Goal: Complete application form

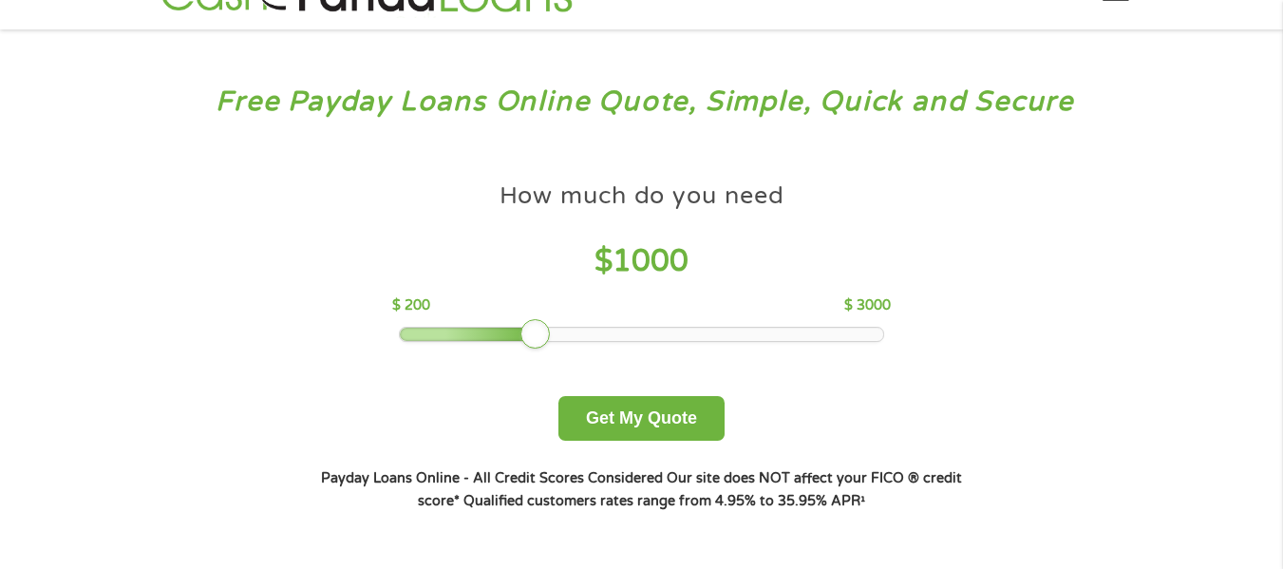
scroll to position [95, 0]
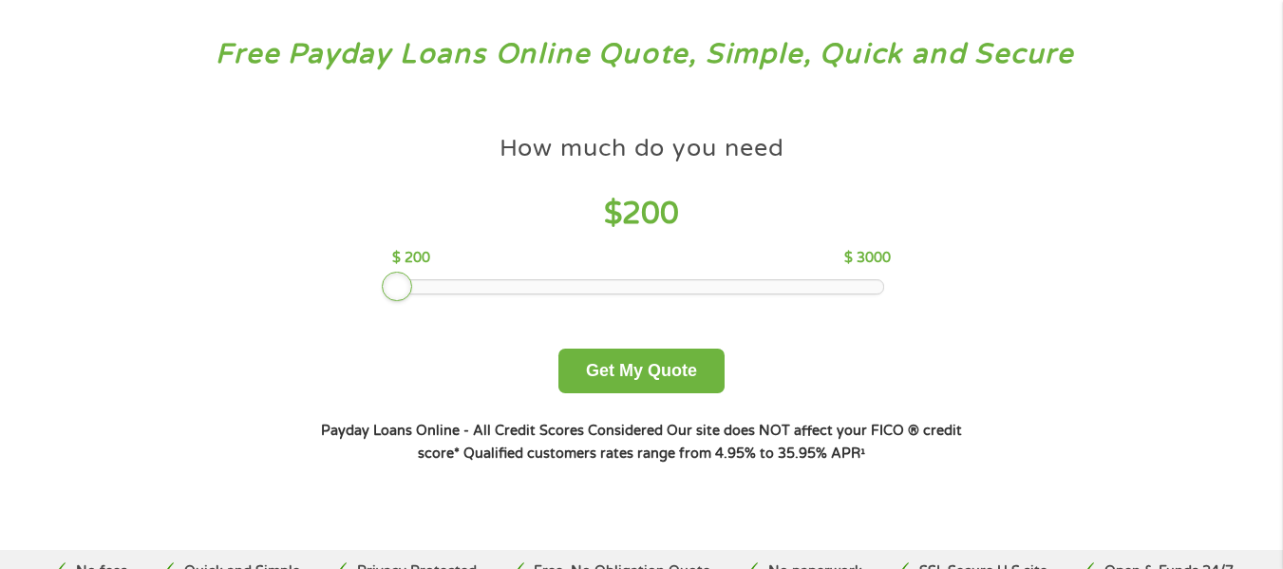
drag, startPoint x: 534, startPoint y: 291, endPoint x: 396, endPoint y: 280, distance: 138.1
click at [396, 280] on div at bounding box center [397, 287] width 30 height 30
click at [652, 376] on button "Get My Quote" at bounding box center [641, 370] width 166 height 45
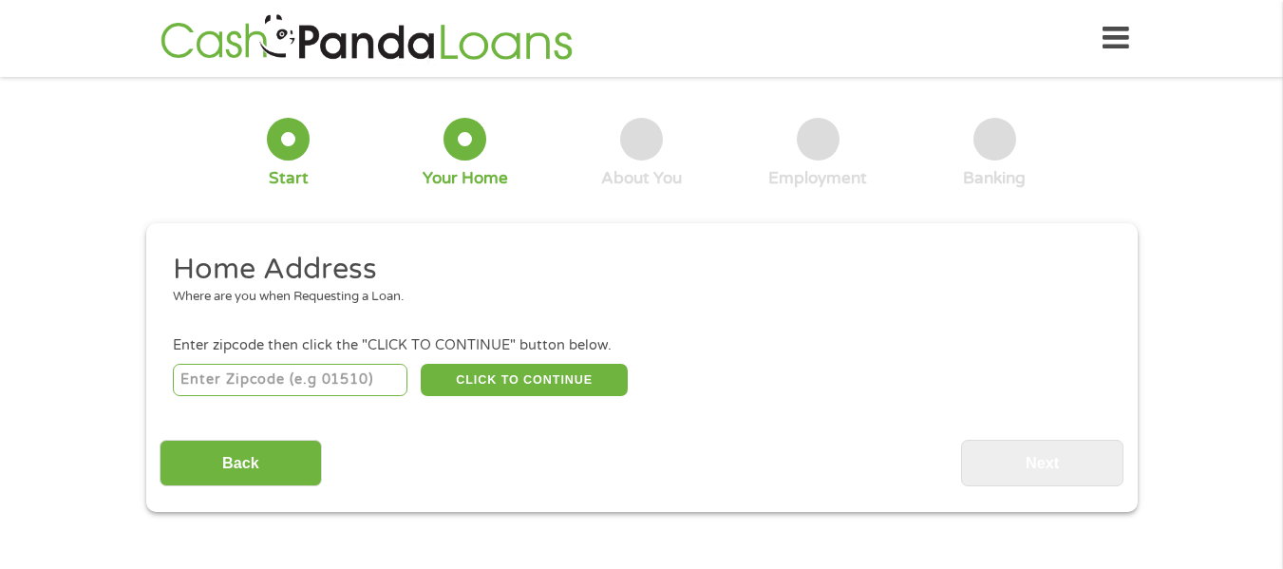
click at [325, 375] on input "number" at bounding box center [290, 380] width 235 height 32
type input "90019"
click at [496, 384] on button "CLICK TO CONTINUE" at bounding box center [524, 380] width 207 height 32
type input "90019"
type input "Los Angeles"
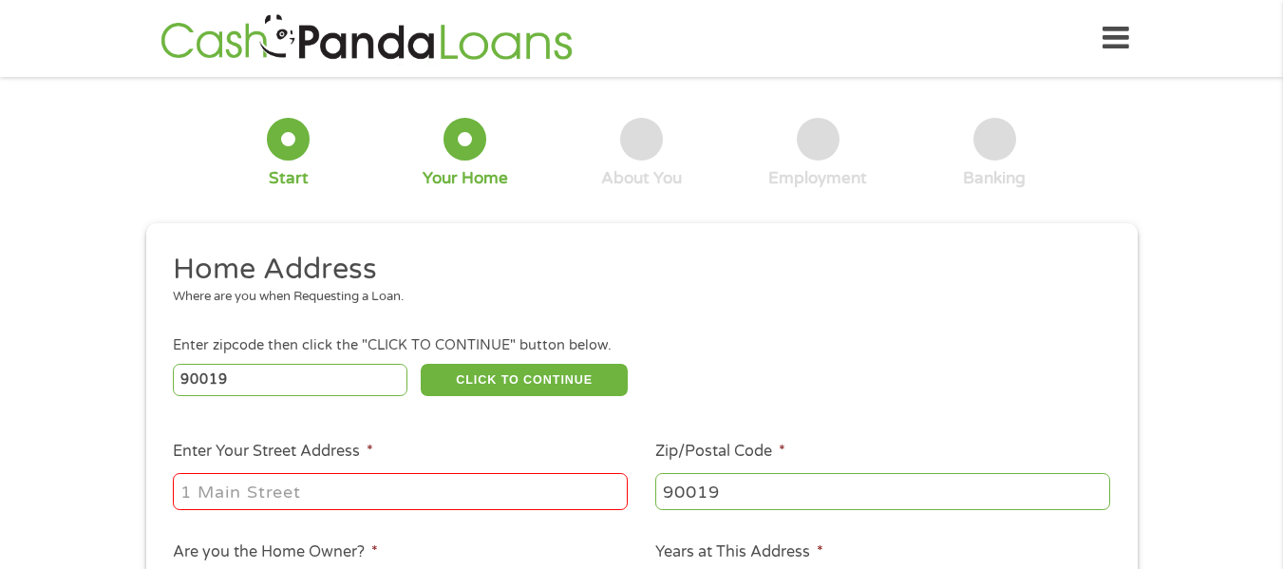
click at [402, 493] on input "Enter Your Street Address *" at bounding box center [400, 491] width 455 height 36
type input "1721 S Burnside Ave Apt 202"
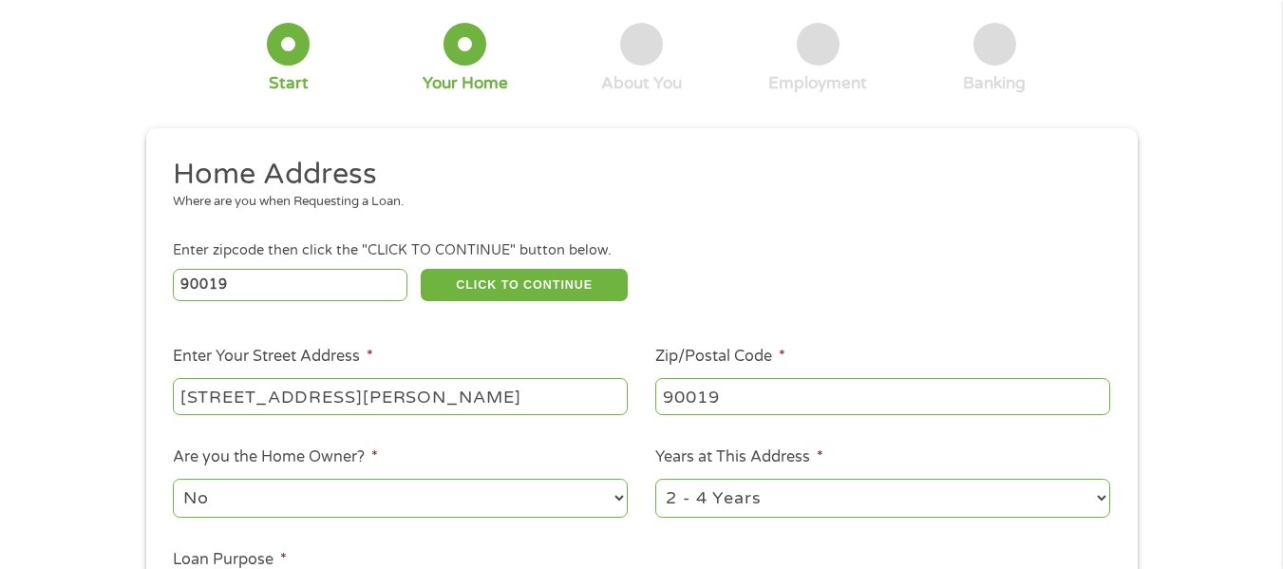
scroll to position [142, 0]
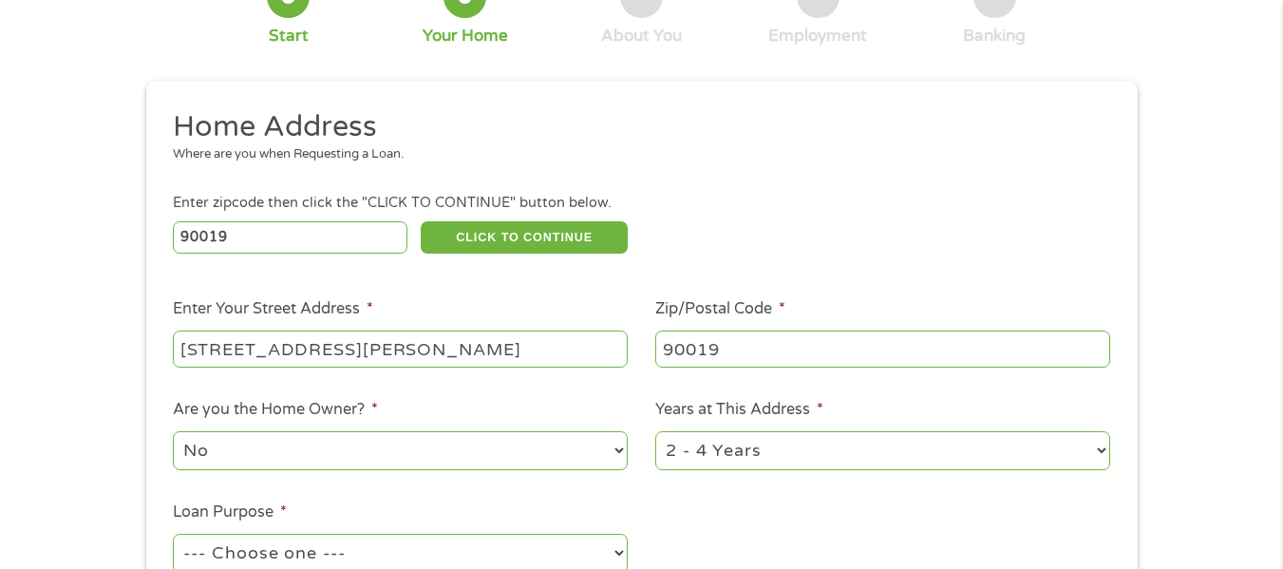
click at [616, 458] on select "No Yes" at bounding box center [400, 450] width 455 height 39
click at [173, 431] on select "No Yes" at bounding box center [400, 450] width 455 height 39
click at [1105, 452] on select "1 Year or less 1 - 2 Years 2 - 4 Years Over 4 Years" at bounding box center [882, 450] width 455 height 39
select select "60months"
click at [655, 431] on select "1 Year or less 1 - 2 Years 2 - 4 Years Over 4 Years" at bounding box center [882, 450] width 455 height 39
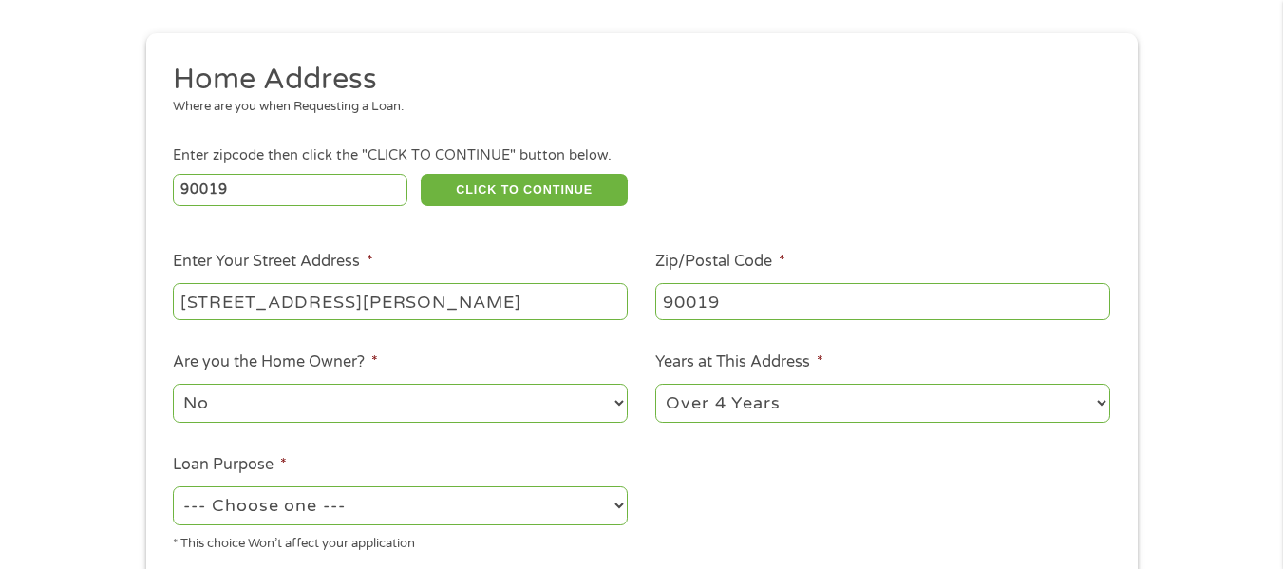
scroll to position [237, 0]
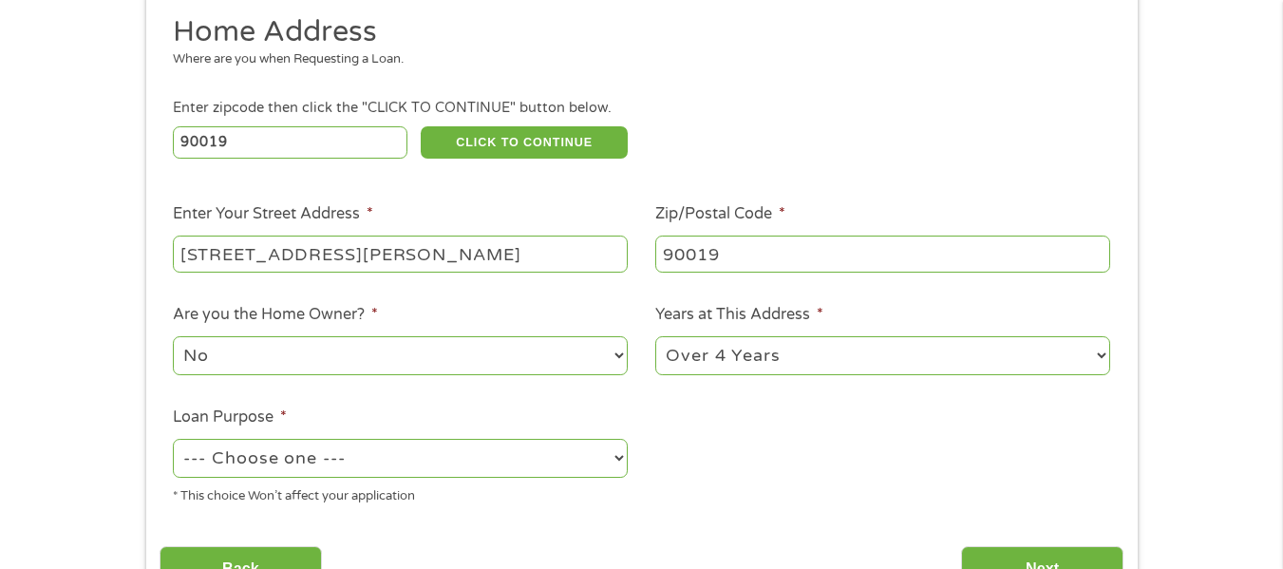
click at [615, 450] on select "--- Choose one --- Pay Bills Debt Consolidation Home Improvement Major Purchase…" at bounding box center [400, 458] width 455 height 39
select select "other"
click at [173, 439] on select "--- Choose one --- Pay Bills Debt Consolidation Home Improvement Major Purchase…" at bounding box center [400, 458] width 455 height 39
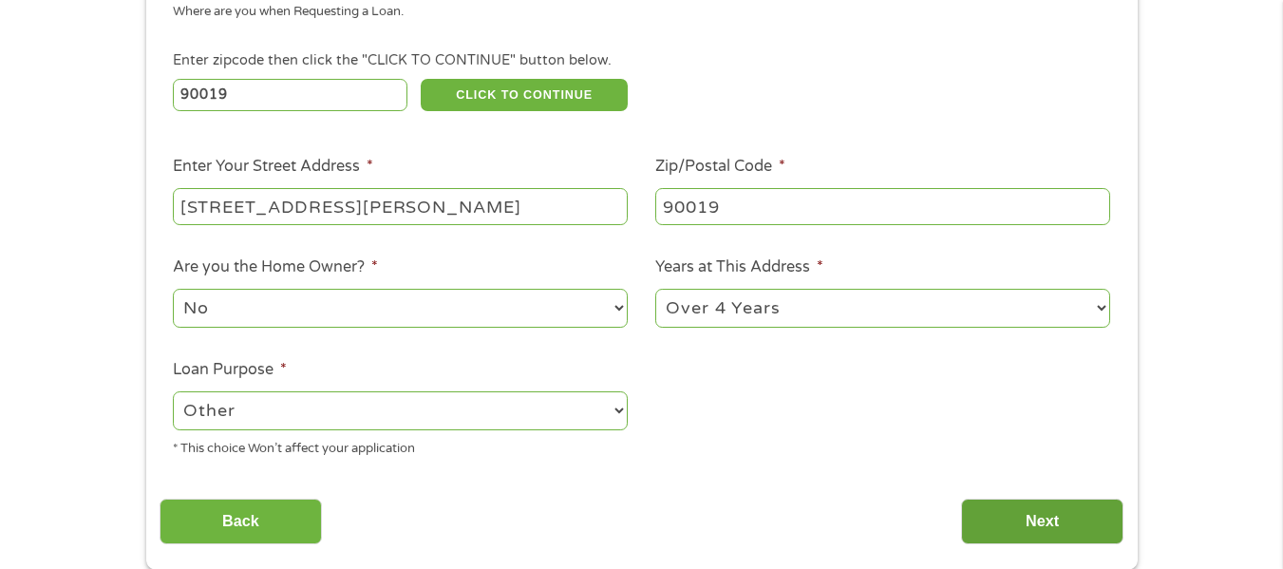
click at [1006, 519] on input "Next" at bounding box center [1042, 521] width 162 height 47
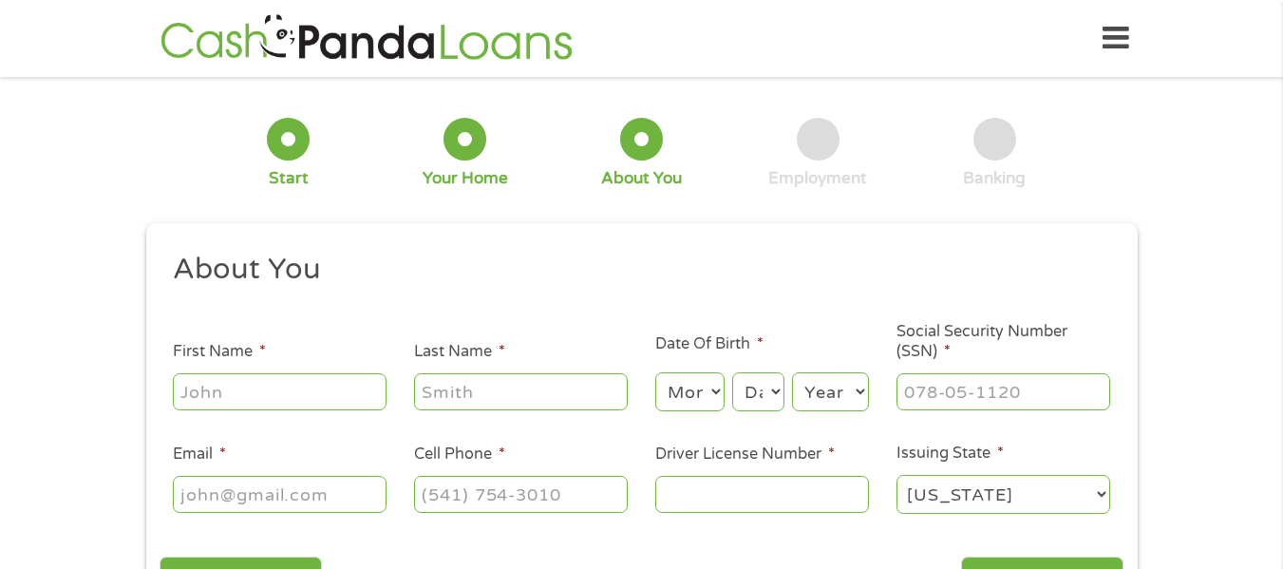
scroll to position [8, 8]
click at [296, 385] on input "First Name *" at bounding box center [280, 391] width 214 height 36
type input "Steven"
type input "Strickland"
type input "sestrickland66@gmail.com"
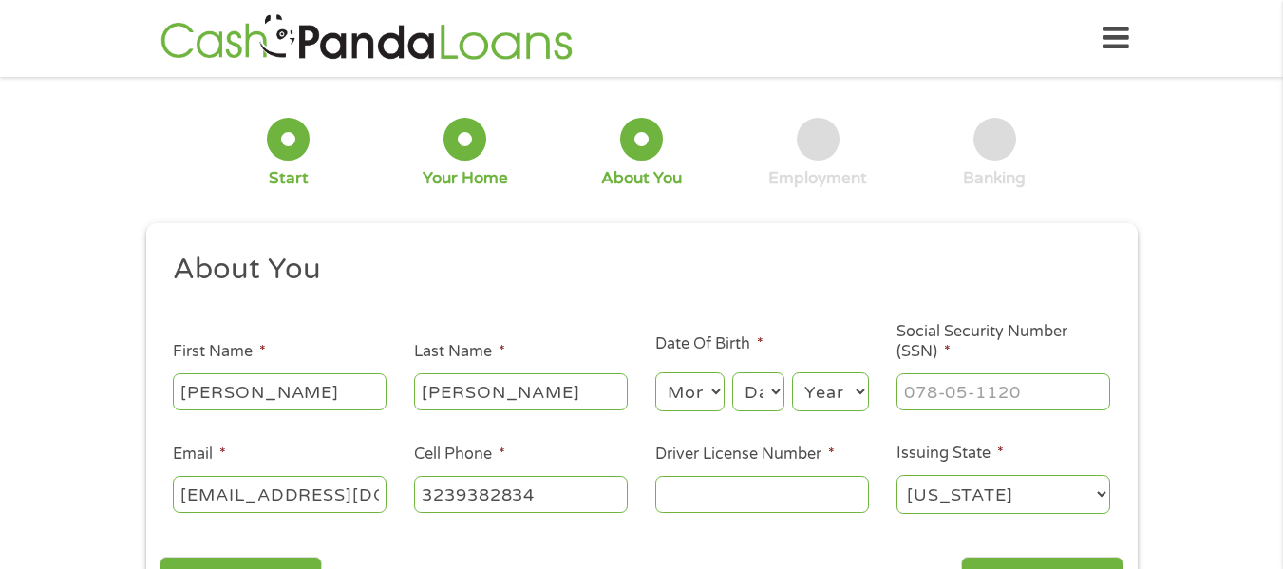
type input "(323) 938-2834"
click at [715, 392] on select "Month 1 2 3 4 5 6 7 8 9 10 11 12" at bounding box center [689, 391] width 69 height 39
select select "4"
click at [655, 372] on select "Month 1 2 3 4 5 6 7 8 9 10 11 12" at bounding box center [689, 391] width 69 height 39
click at [780, 390] on select "Day 1 2 3 4 5 6 7 8 9 10 11 12 13 14 15 16 17 18 19 20 21 22 23 24 25 26 27 28 …" at bounding box center [757, 391] width 51 height 39
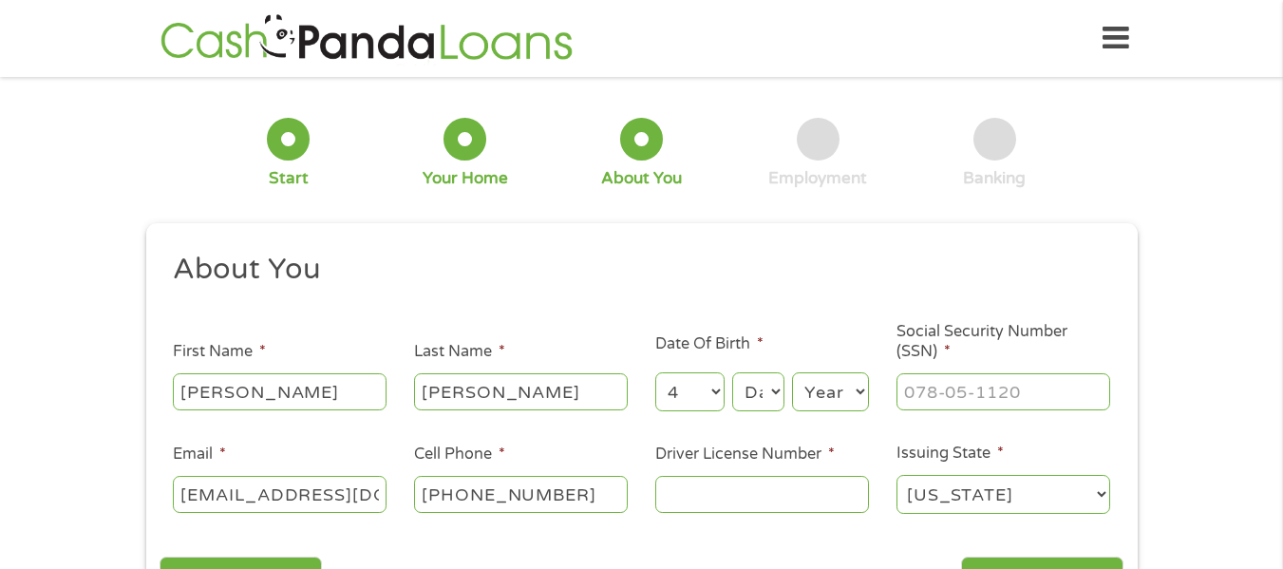
select select "3"
click at [732, 372] on select "Day 1 2 3 4 5 6 7 8 9 10 11 12 13 14 15 16 17 18 19 20 21 22 23 24 25 26 27 28 …" at bounding box center [757, 391] width 51 height 39
click at [858, 392] on select "Year 2007 2006 2005 2004 2003 2002 2001 2000 1999 1998 1997 1996 1995 1994 1993…" at bounding box center [830, 391] width 77 height 39
select select "1966"
click at [792, 372] on select "Year 2007 2006 2005 2004 2003 2002 2001 2000 1999 1998 1997 1996 1995 1994 1993…" at bounding box center [830, 391] width 77 height 39
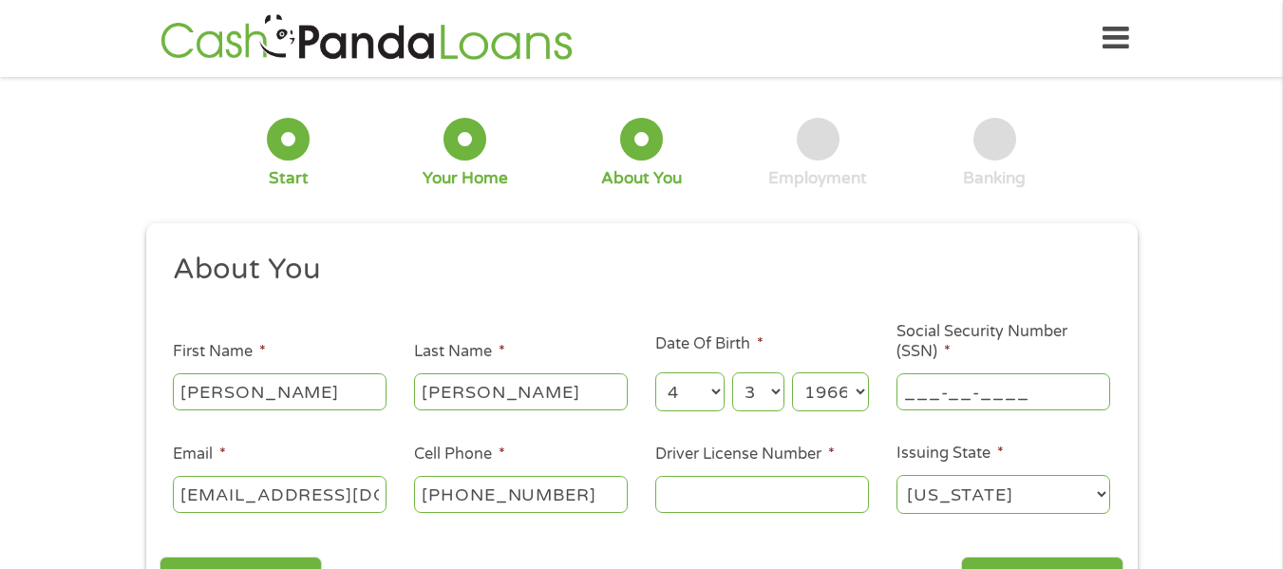
click at [981, 384] on input "___-__-____" at bounding box center [1003, 391] width 214 height 36
type input "573-19-0318"
click at [350, 507] on input "sestrickland66@gmail.com" at bounding box center [280, 494] width 214 height 36
click at [578, 489] on input "(323) 938-2834" at bounding box center [521, 494] width 214 height 36
type input "(323) 440-2320"
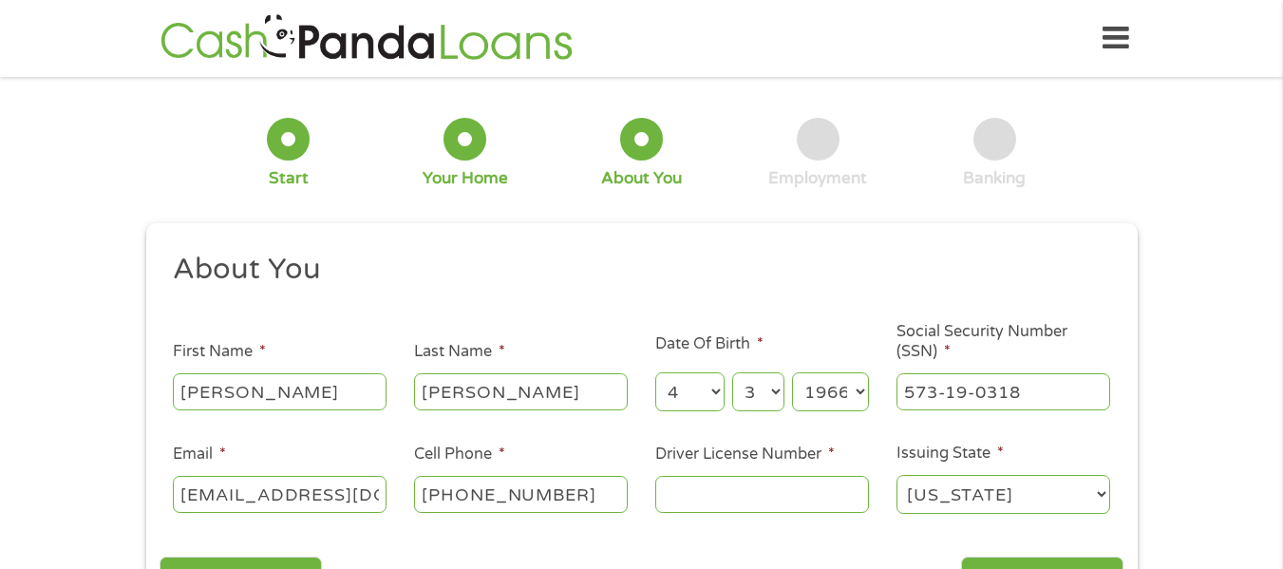
click at [696, 495] on input "Driver License Number *" at bounding box center [762, 494] width 214 height 36
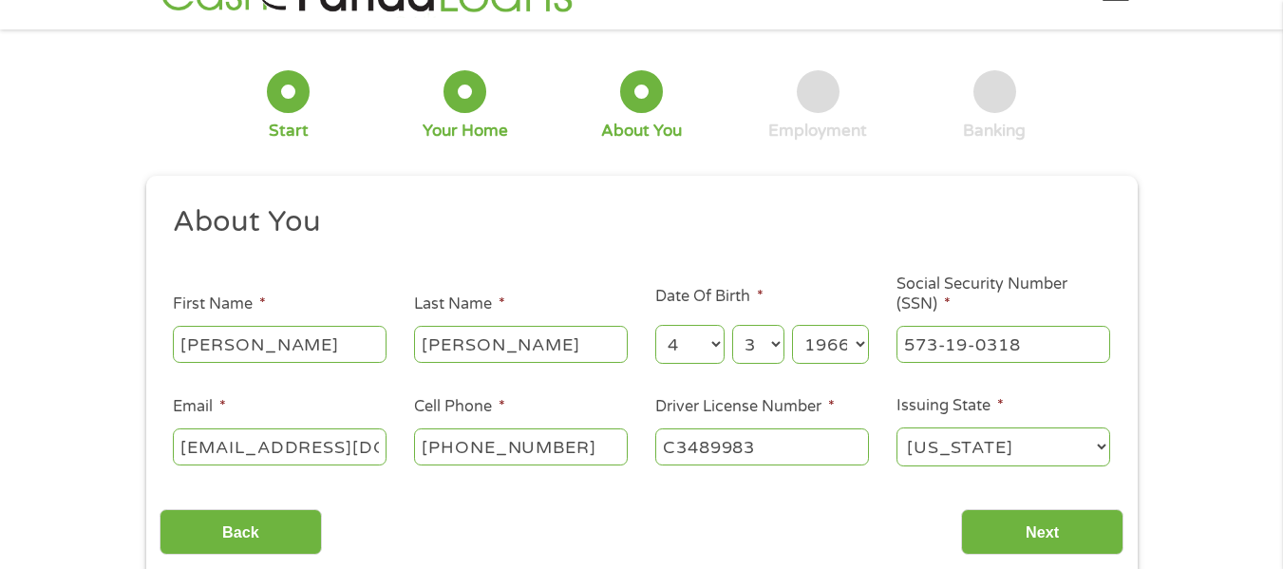
scroll to position [142, 0]
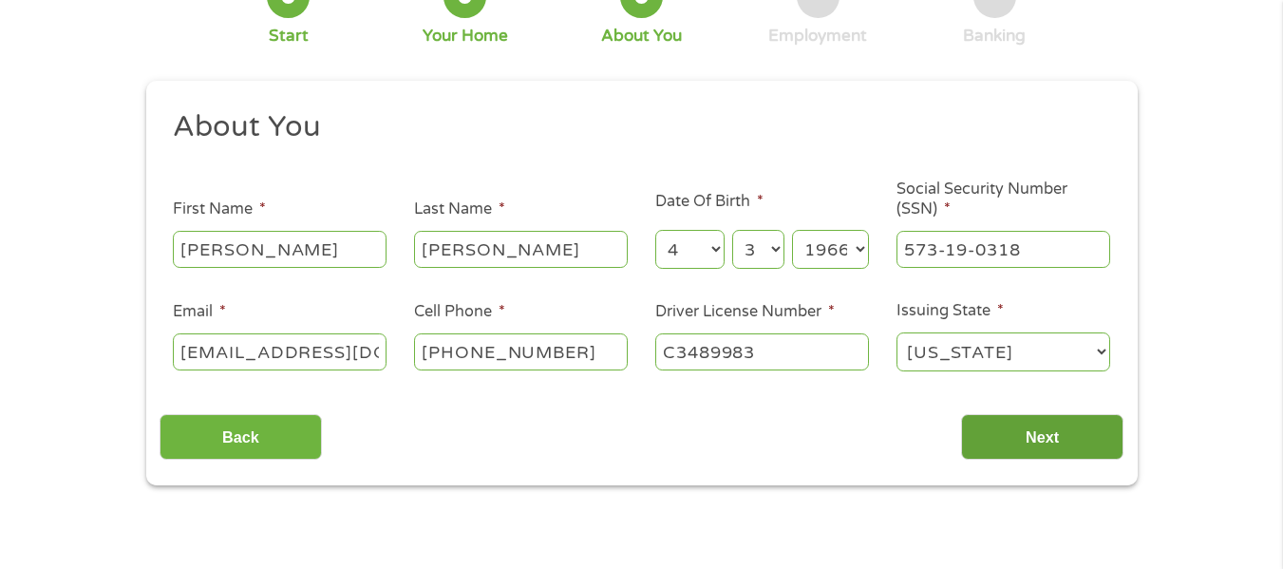
type input "C3489983"
click at [1043, 432] on input "Next" at bounding box center [1042, 437] width 162 height 47
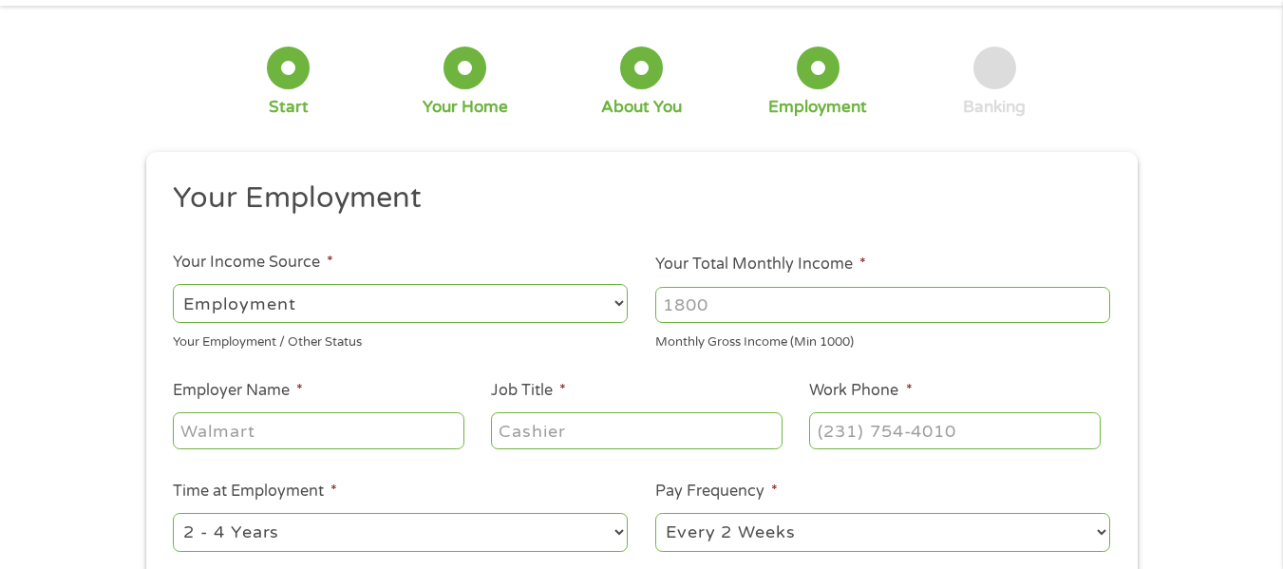
scroll to position [95, 0]
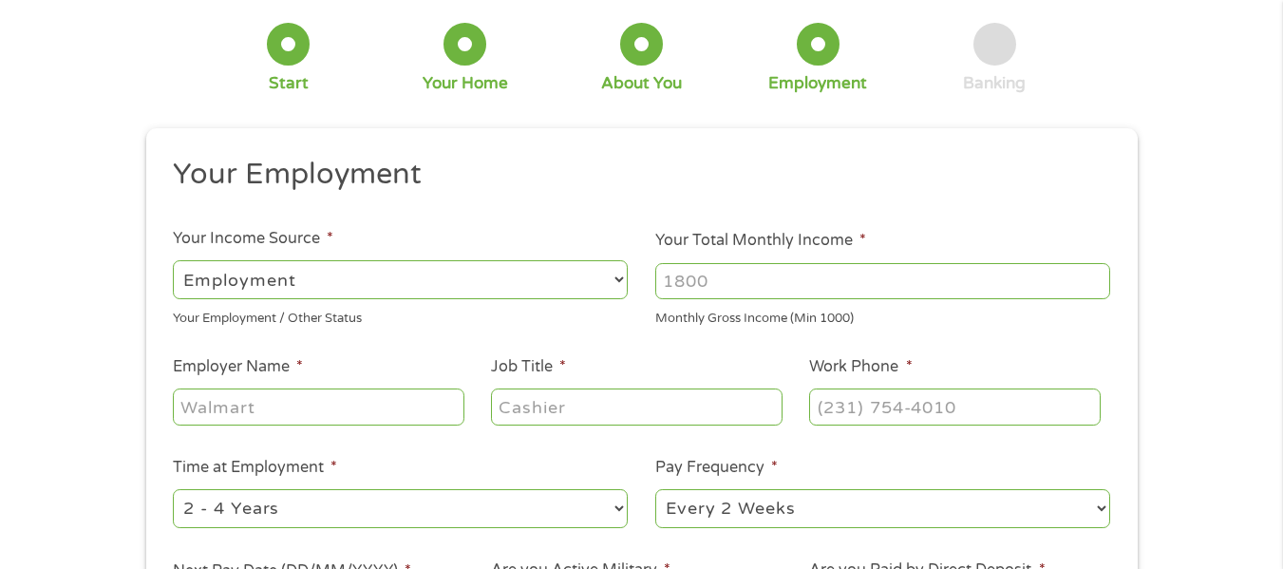
click at [614, 275] on select "--- Choose one --- Employment Self Employed Benefits" at bounding box center [400, 279] width 455 height 39
click at [173, 260] on select "--- Choose one --- Employment Self Employed Benefits" at bounding box center [400, 279] width 455 height 39
click at [822, 277] on input "Your Total Monthly Income *" at bounding box center [882, 281] width 455 height 36
type input "3200"
click at [430, 403] on input "Employer Name *" at bounding box center [318, 406] width 291 height 36
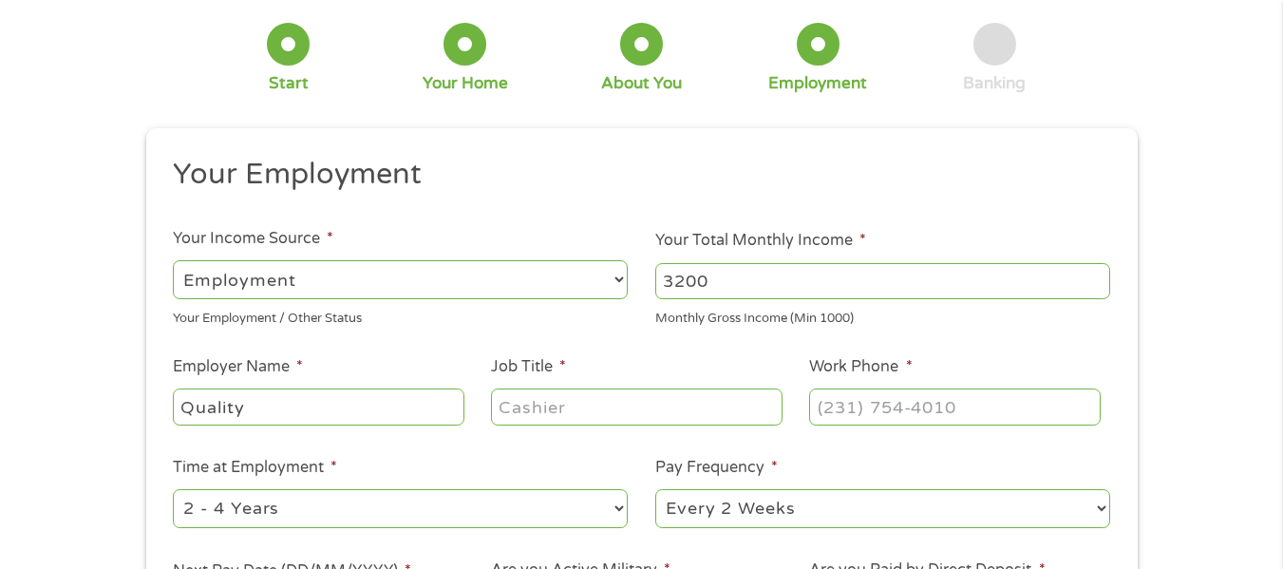
click at [350, 389] on input "Quality" at bounding box center [318, 406] width 291 height 36
type input "Quality Marine"
click at [608, 404] on input "Job Title *" at bounding box center [636, 406] width 291 height 36
type input "Supervisor"
click at [861, 409] on input "(___) ___-____" at bounding box center [954, 406] width 291 height 36
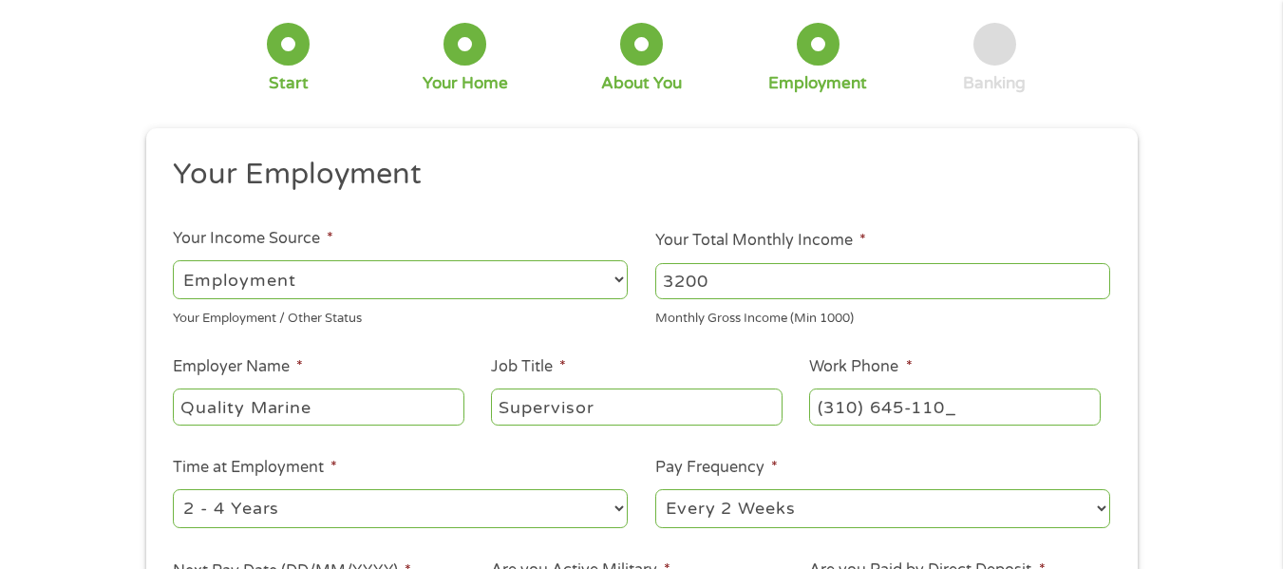
type input "(310) 645-1107"
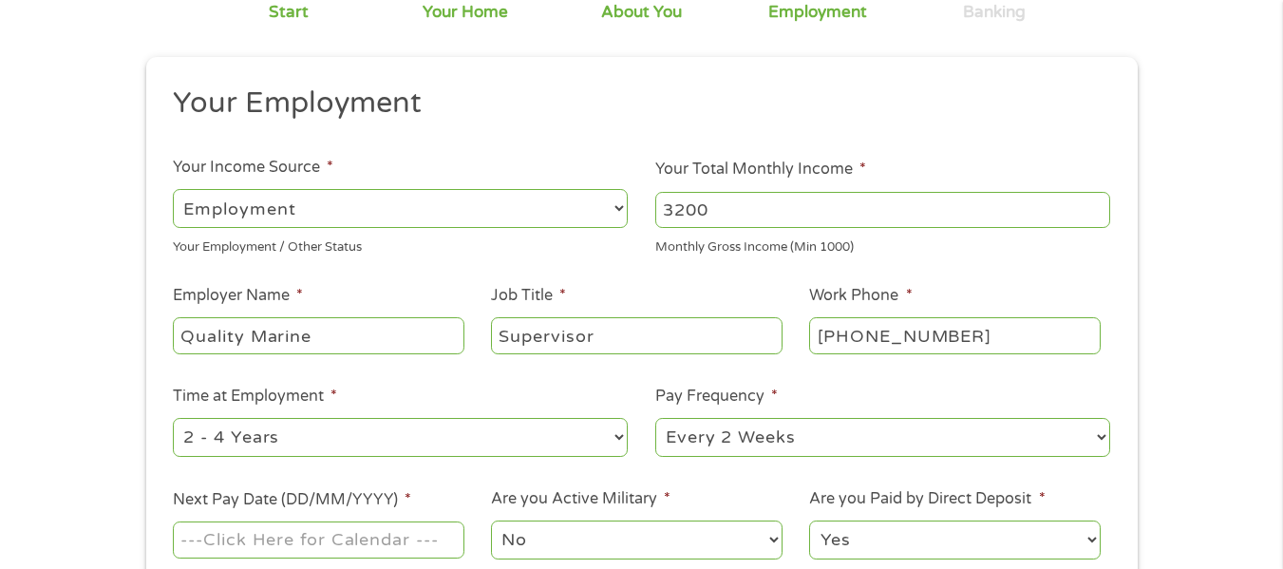
click at [612, 435] on select "--- Choose one --- 1 Year or less 1 - 2 Years 2 - 4 Years Over 4 Years" at bounding box center [400, 437] width 455 height 39
select select "60months"
click at [173, 418] on select "--- Choose one --- 1 Year or less 1 - 2 Years 2 - 4 Years Over 4 Years" at bounding box center [400, 437] width 455 height 39
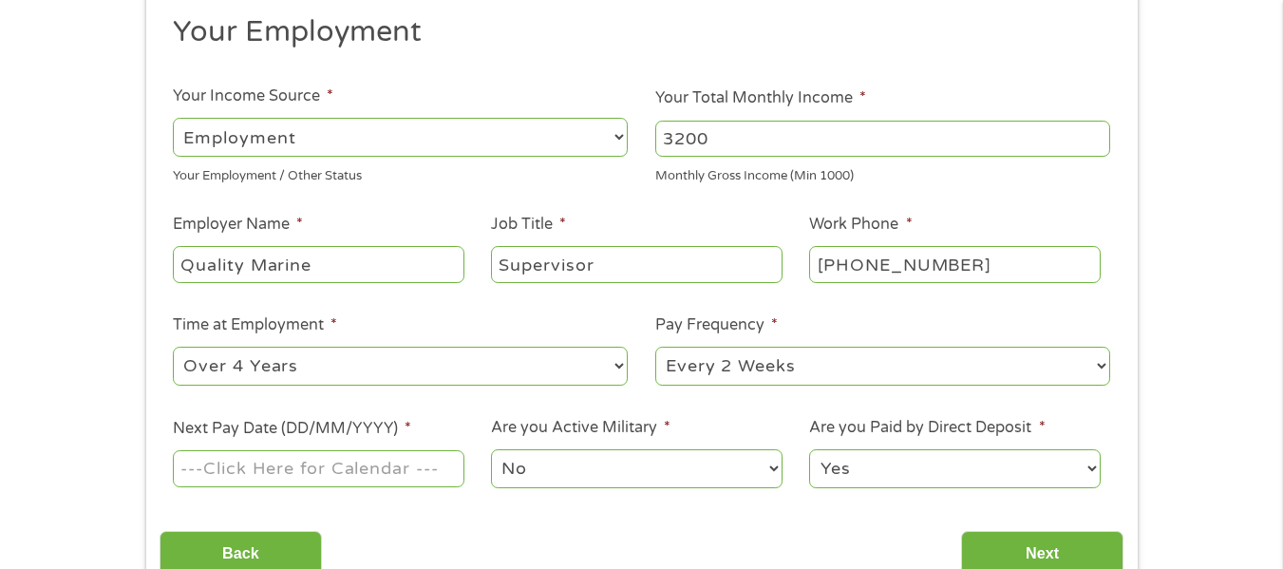
scroll to position [309, 0]
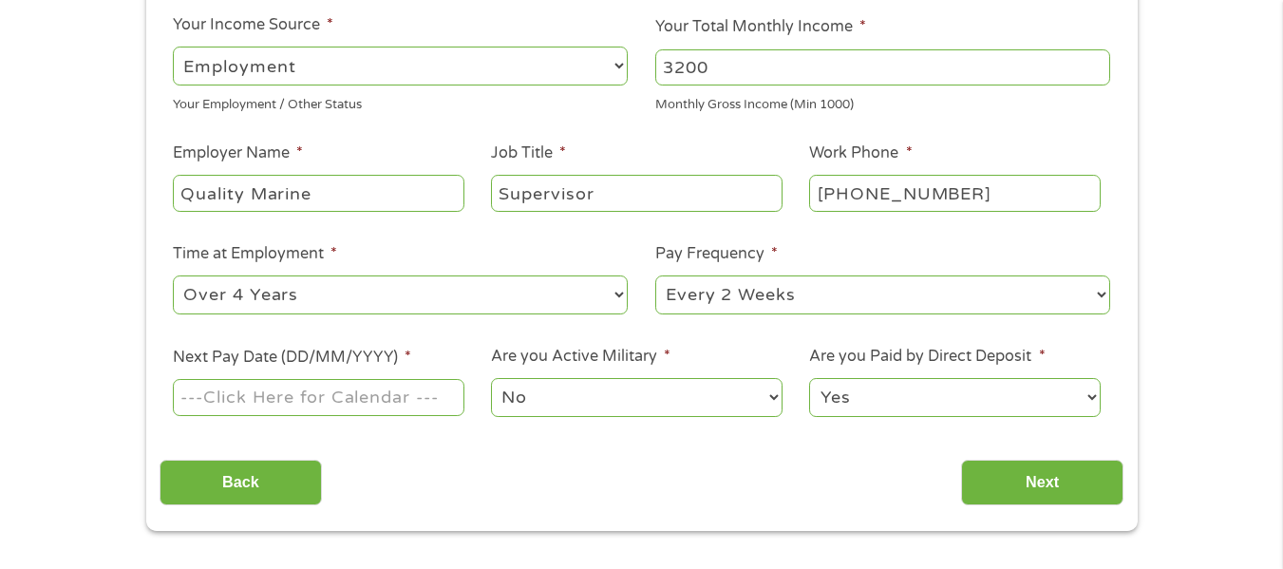
click at [300, 400] on input "Next Pay Date (DD/MM/YYYY) *" at bounding box center [318, 397] width 291 height 36
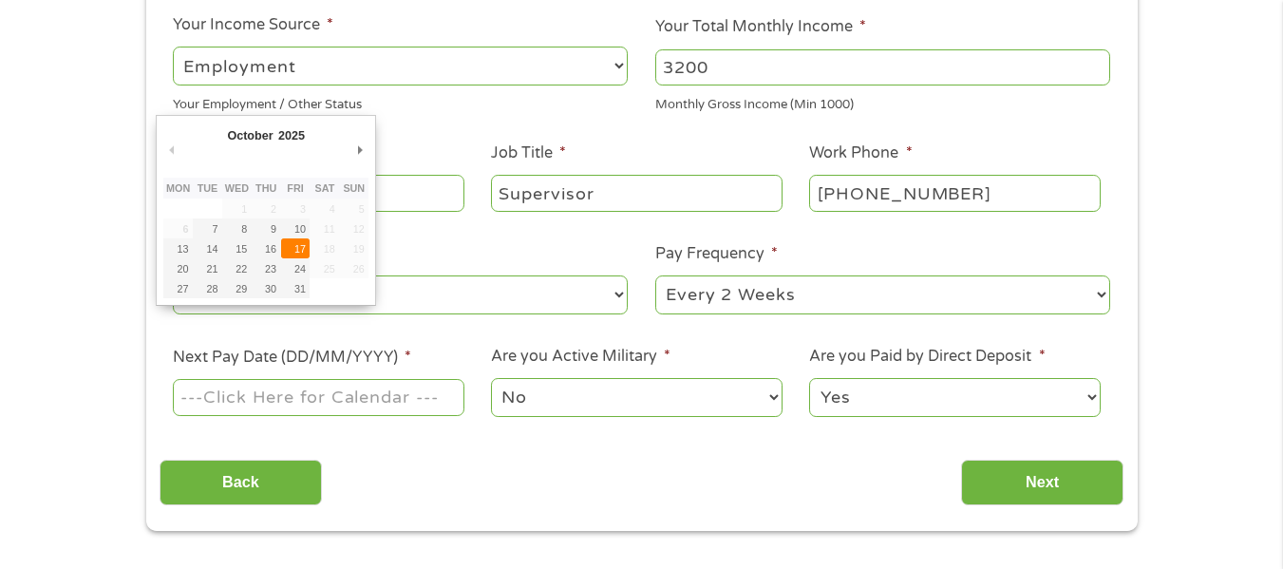
type input "17/10/2025"
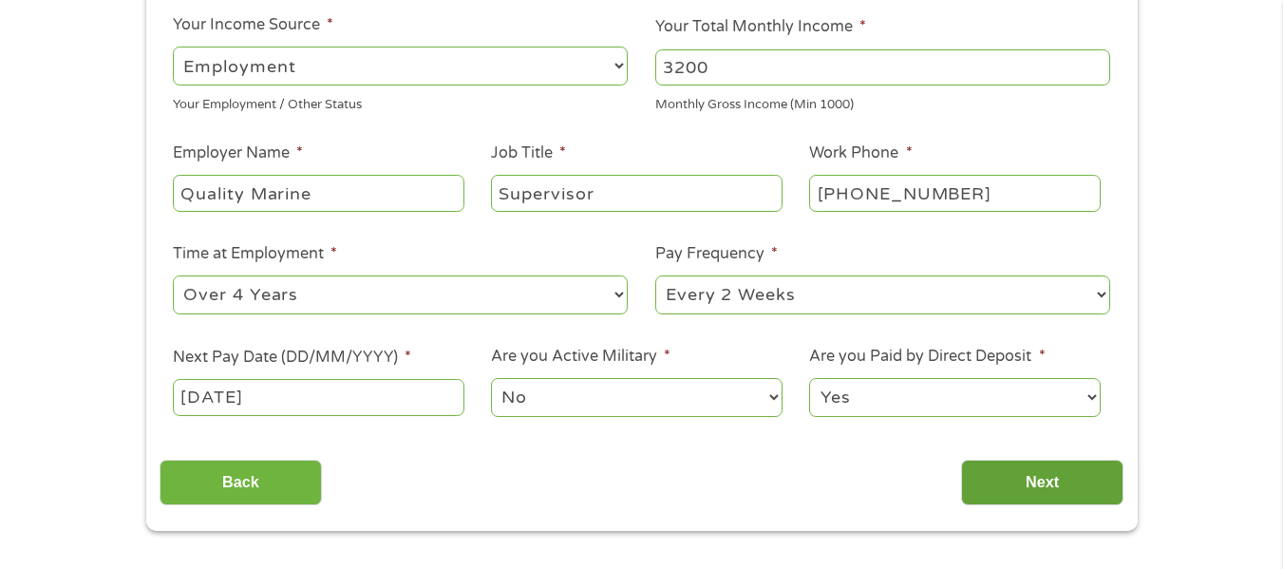
click at [1049, 479] on input "Next" at bounding box center [1042, 483] width 162 height 47
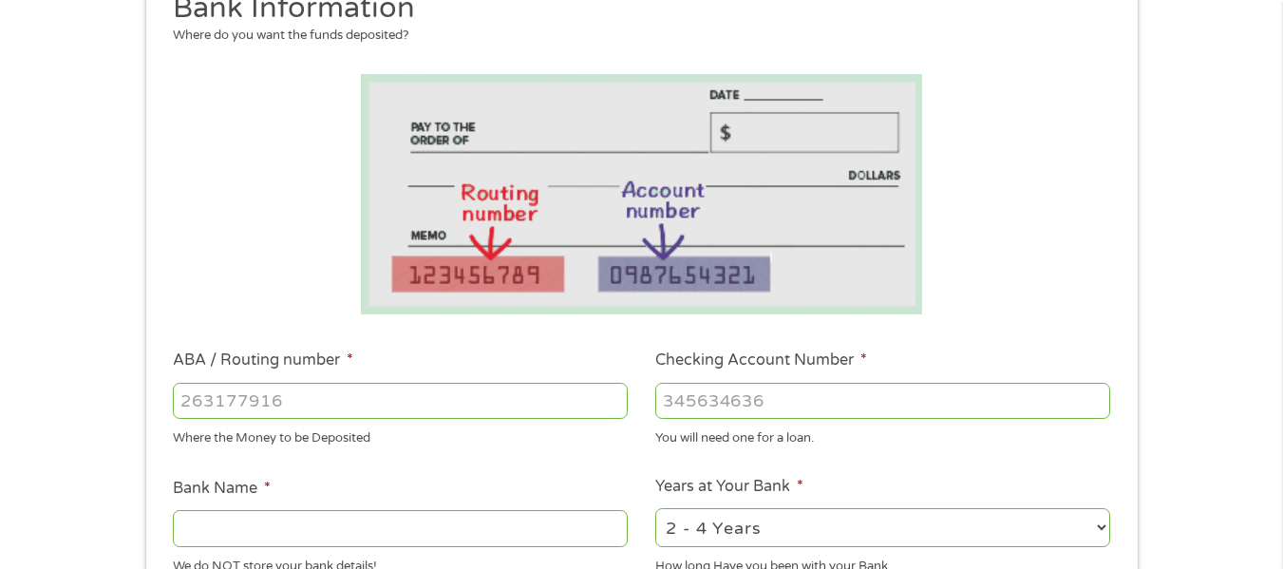
scroll to position [332, 0]
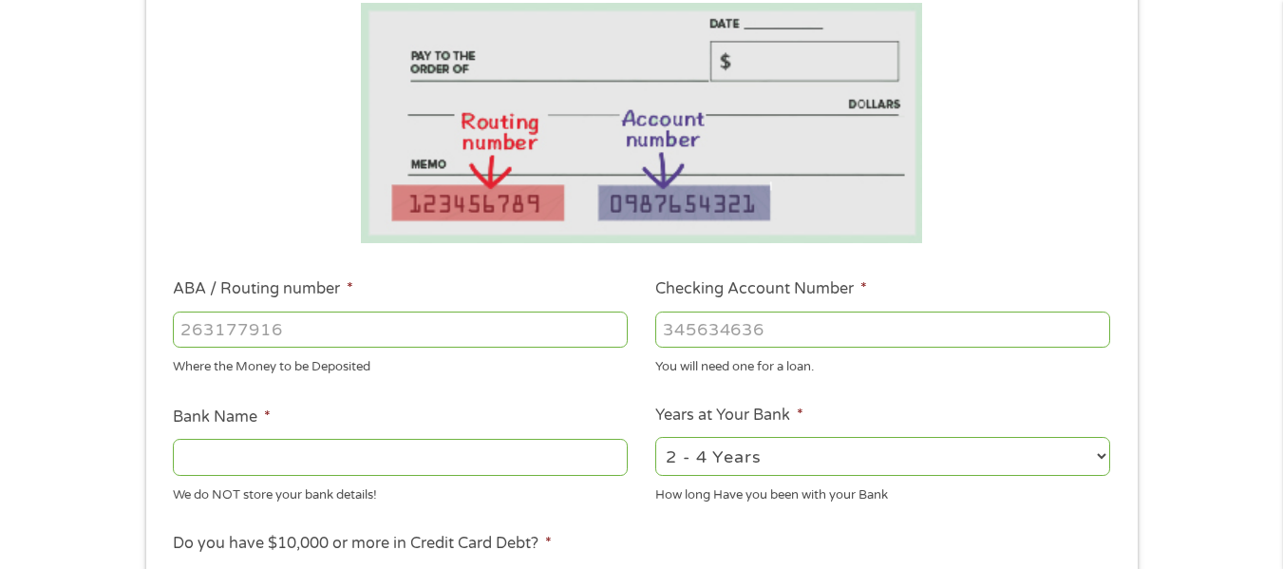
click at [434, 334] on input "ABA / Routing number *" at bounding box center [400, 329] width 455 height 36
type input "121042882"
type input "WELLS FARGO BANK NA"
type input "121042882"
click at [811, 327] on input "Checking Account Number *" at bounding box center [882, 329] width 455 height 36
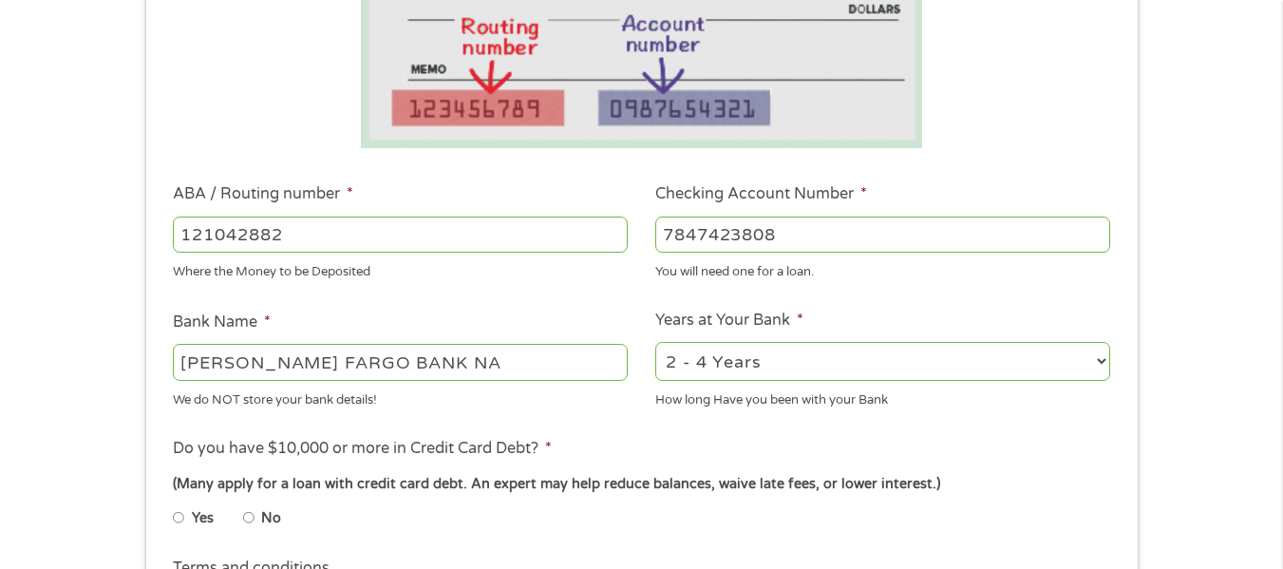
scroll to position [498, 0]
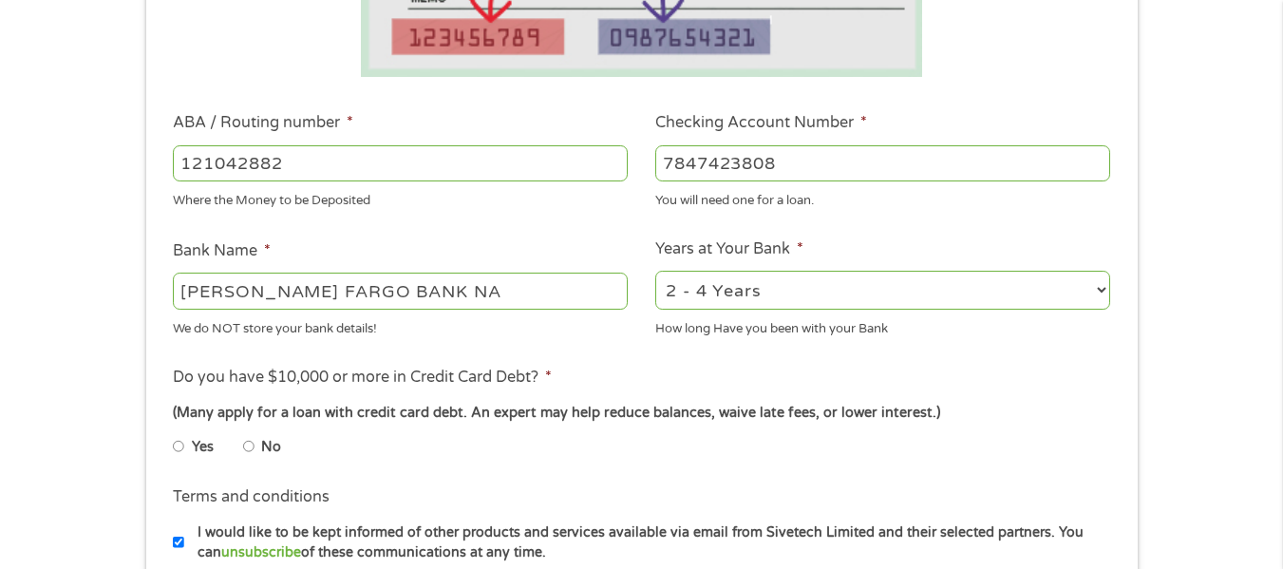
type input "7847423808"
click at [1104, 290] on select "2 - 4 Years 6 - 12 Months 1 - 2 Years Over 4 Years" at bounding box center [882, 290] width 455 height 39
select select "12months"
click at [655, 271] on select "2 - 4 Years 6 - 12 Months 1 - 2 Years Over 4 Years" at bounding box center [882, 290] width 455 height 39
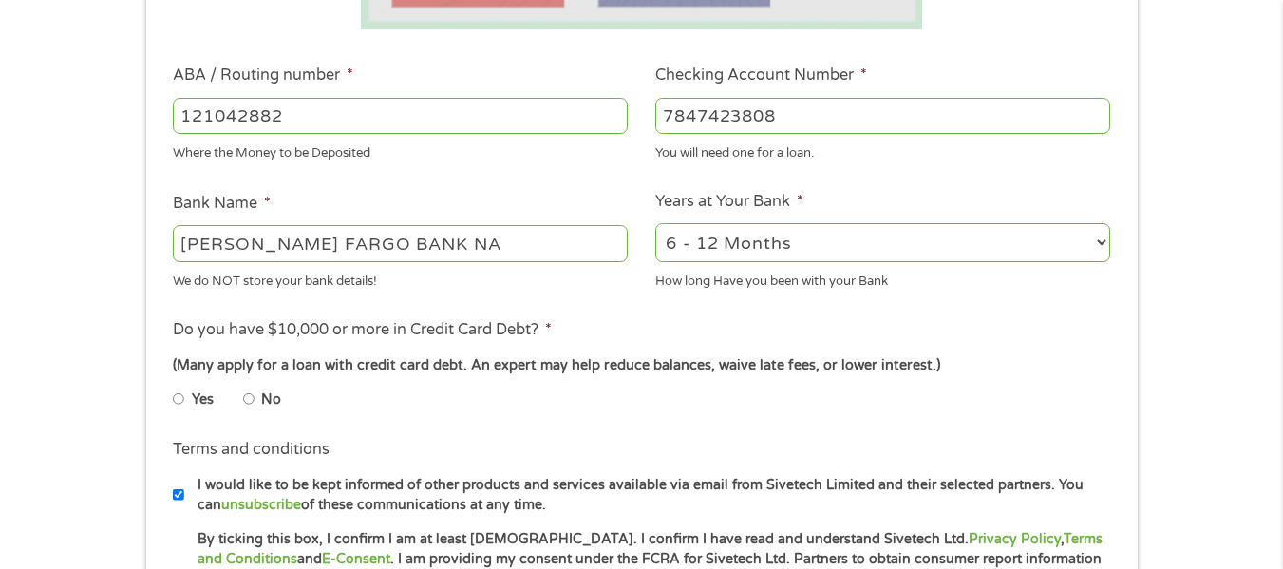
scroll to position [570, 0]
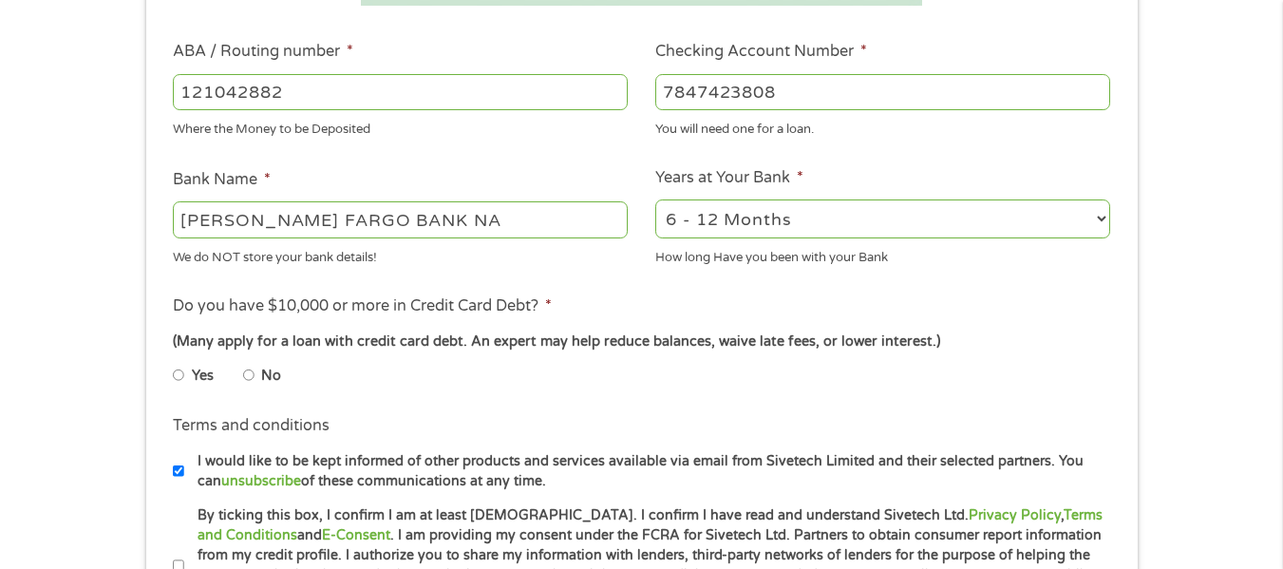
click at [246, 375] on input "No" at bounding box center [248, 375] width 11 height 30
radio input "true"
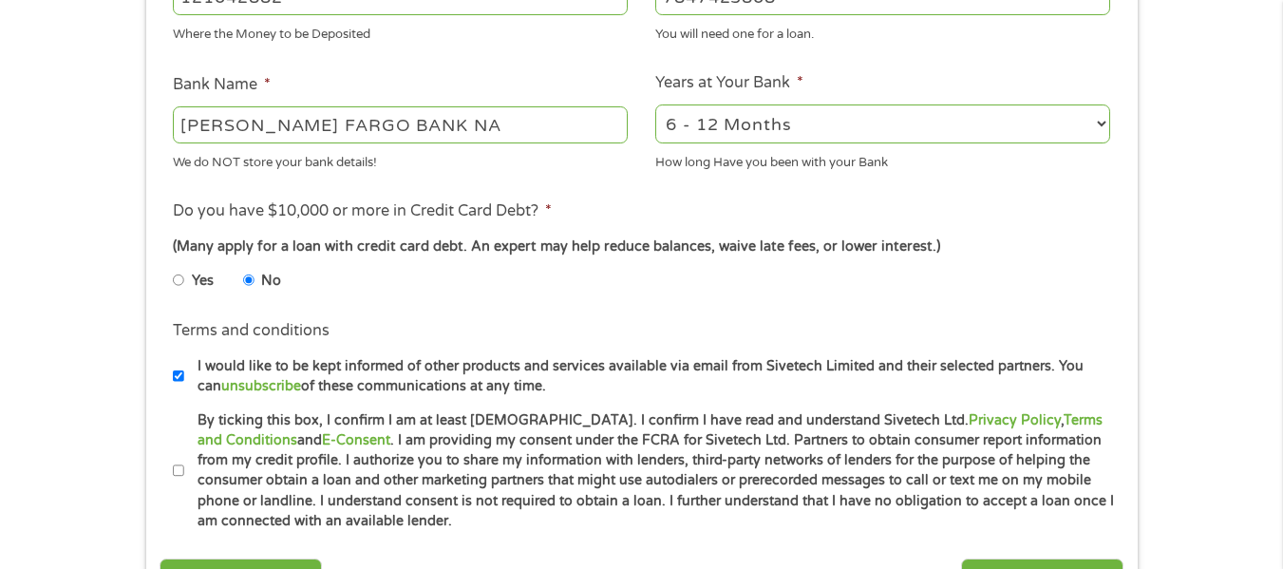
scroll to position [712, 0]
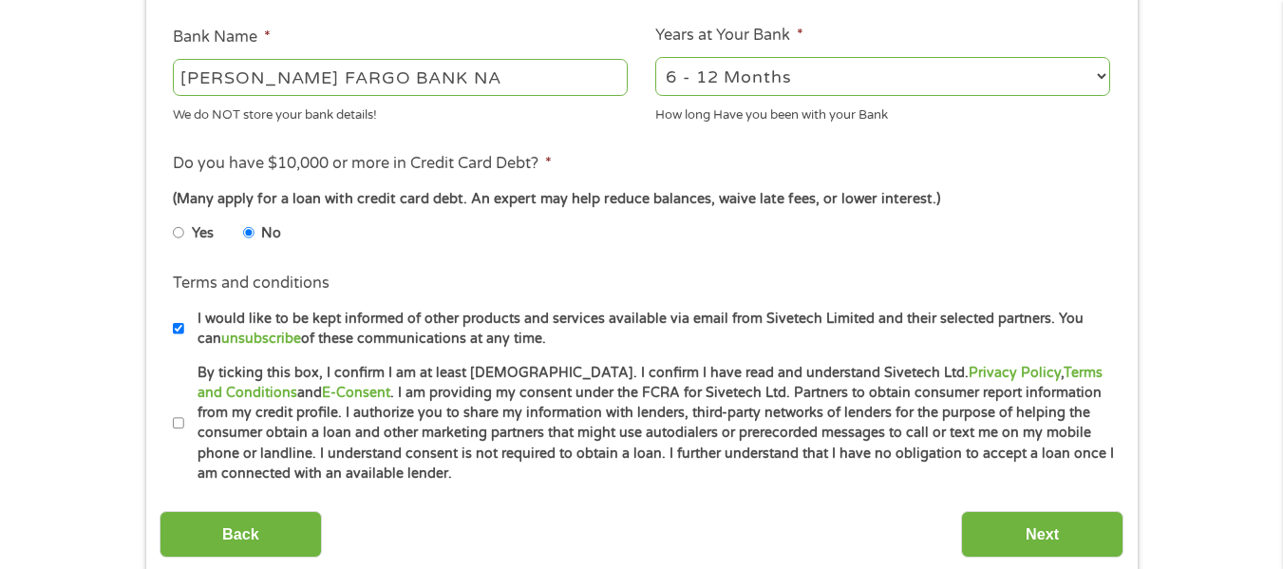
click at [179, 426] on input "By ticking this box, I confirm I am at least 18 years old. I confirm I have rea…" at bounding box center [178, 423] width 11 height 30
checkbox input "true"
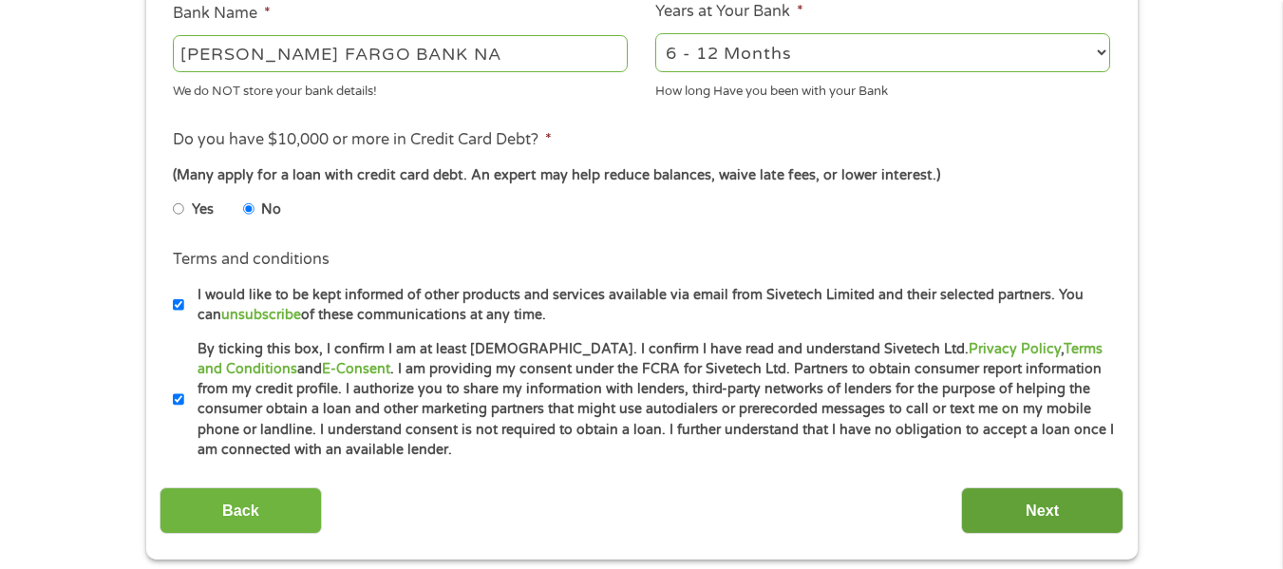
click at [1049, 509] on input "Next" at bounding box center [1042, 510] width 162 height 47
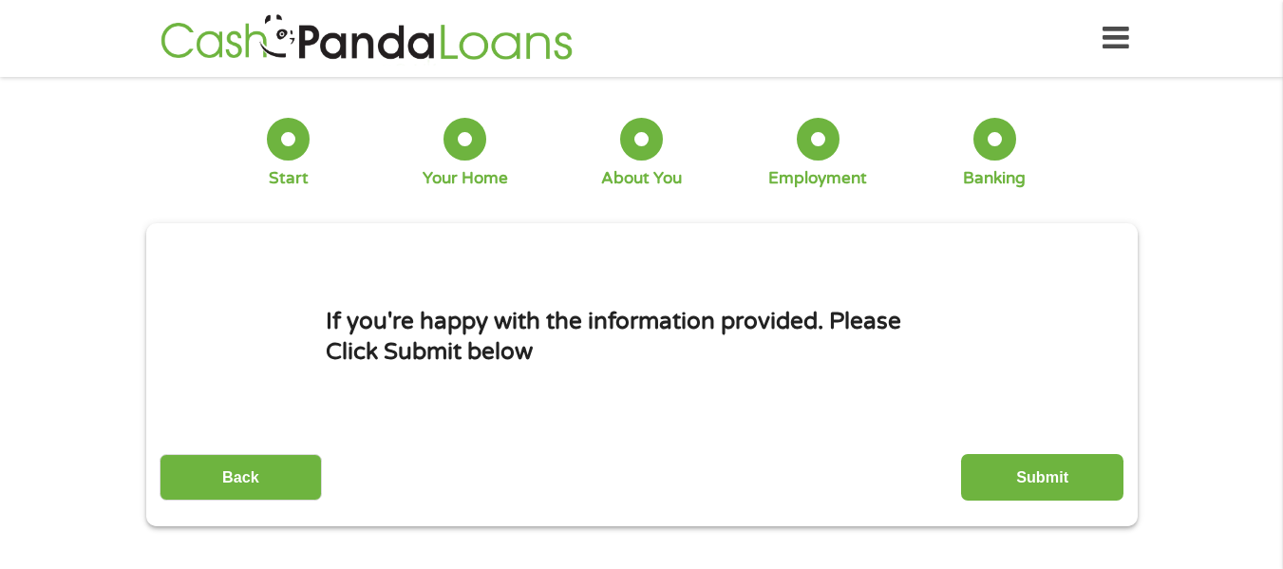
scroll to position [8, 8]
click at [1029, 475] on input "Submit" at bounding box center [1042, 477] width 162 height 47
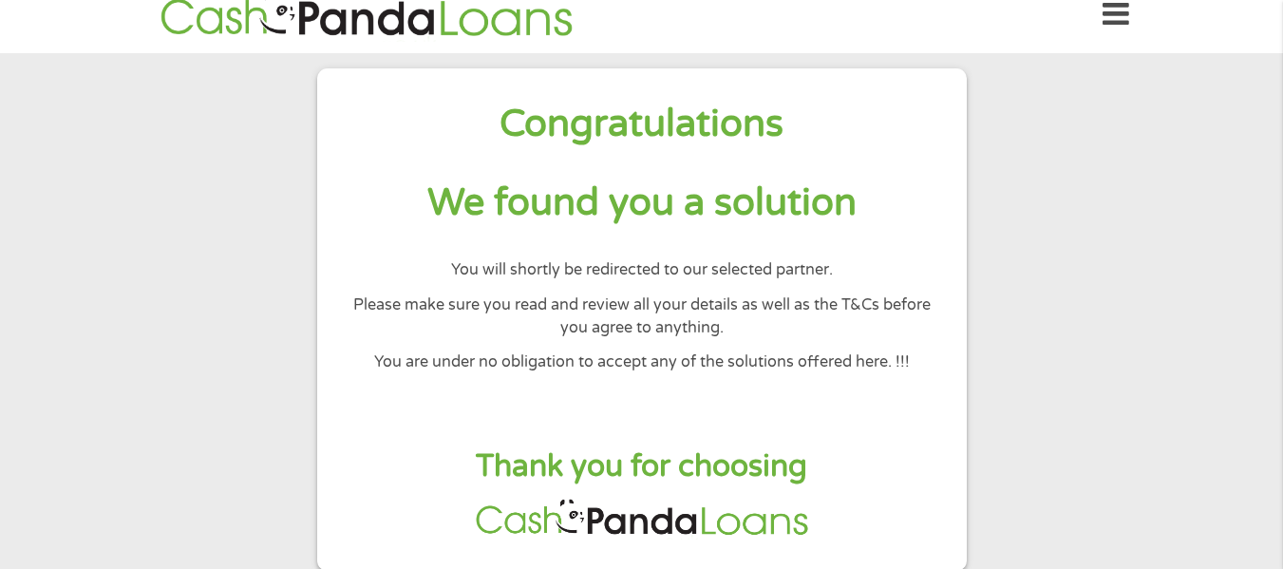
scroll to position [0, 0]
